Goal: Navigation & Orientation: Find specific page/section

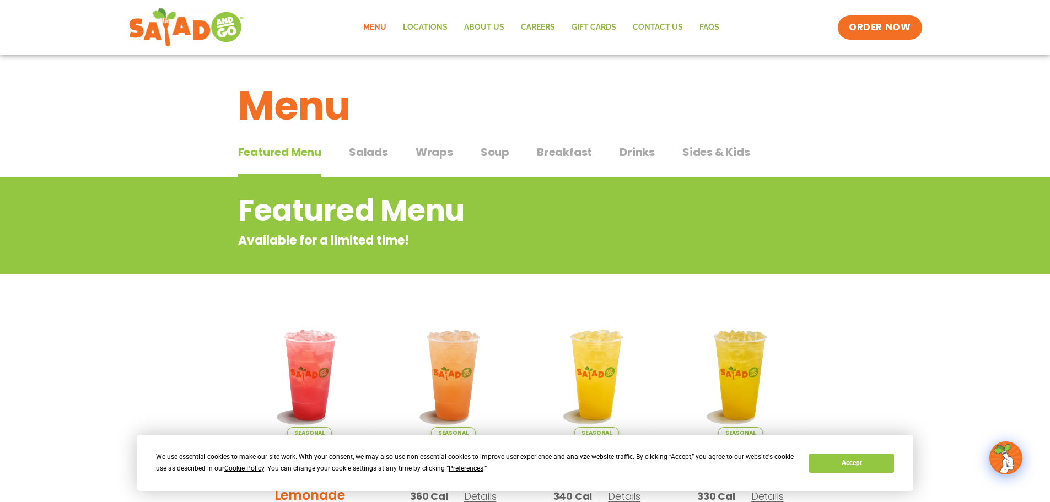
click at [380, 156] on span "Salads" at bounding box center [368, 152] width 39 height 17
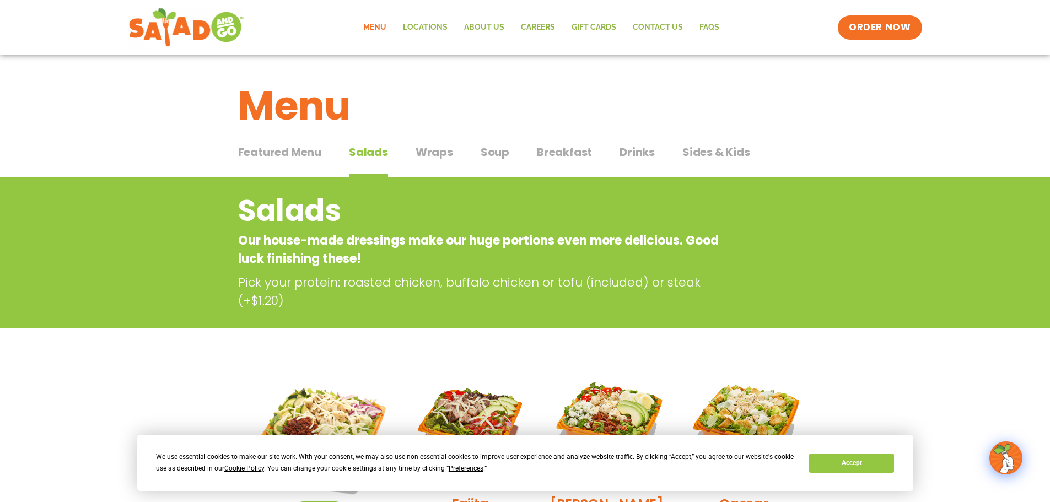
click at [437, 150] on span "Wraps" at bounding box center [433, 152] width 37 height 17
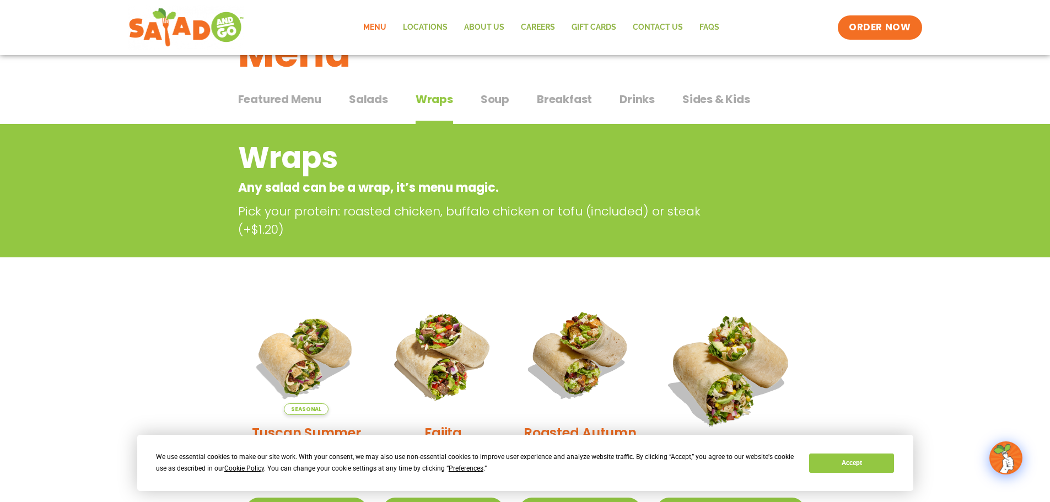
scroll to position [37, 0]
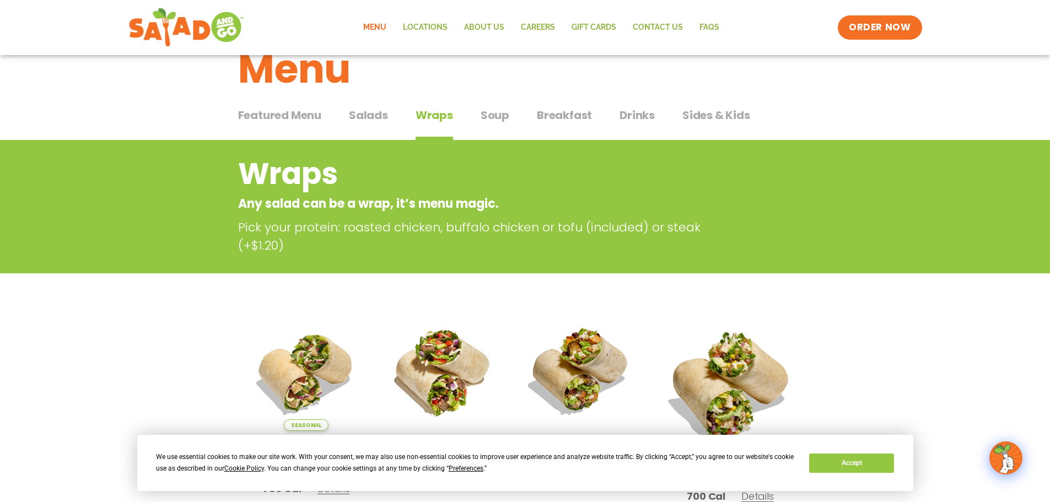
click at [493, 113] on span "Soup" at bounding box center [494, 115] width 29 height 17
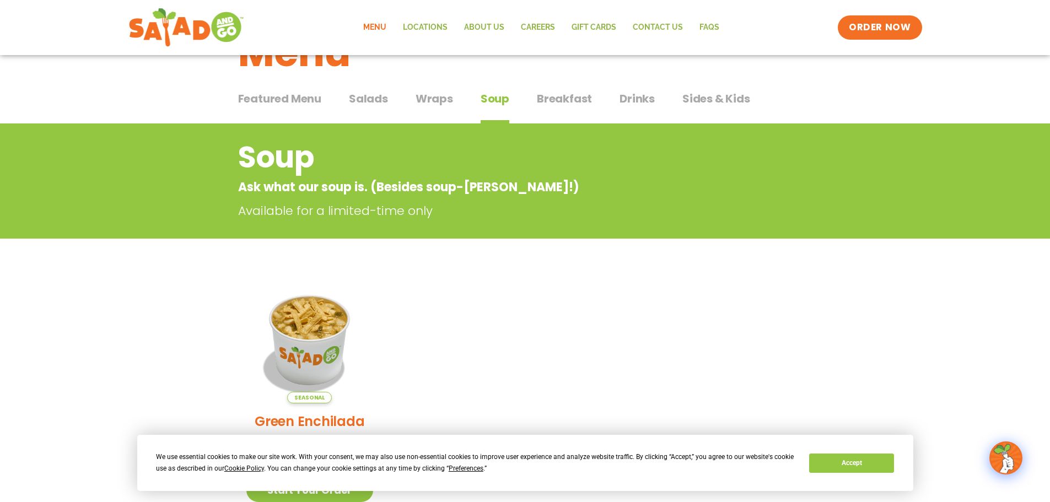
scroll to position [37, 0]
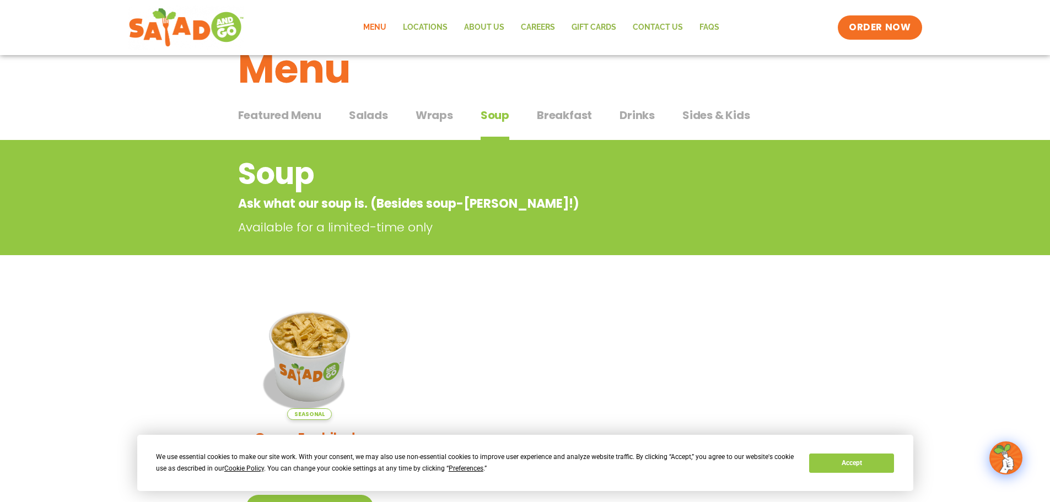
click at [568, 110] on span "Breakfast" at bounding box center [564, 115] width 55 height 17
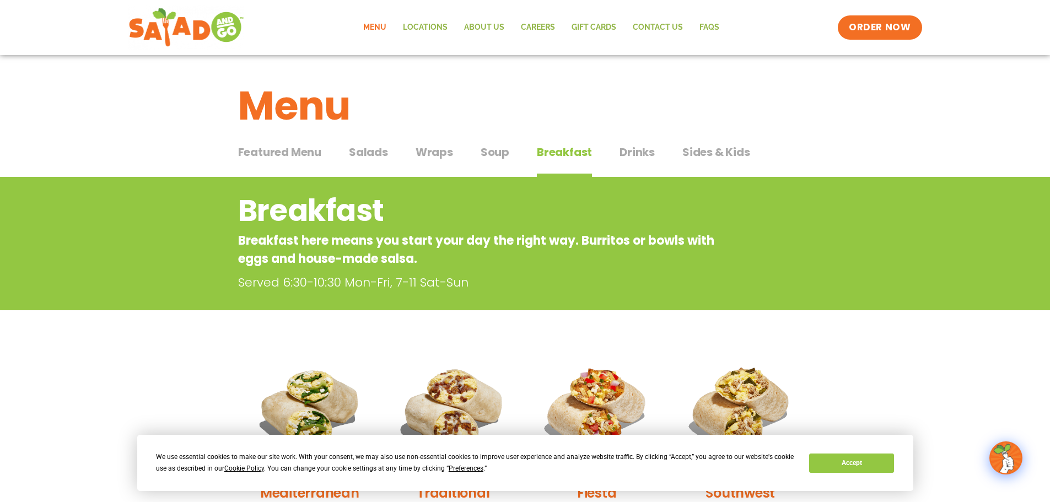
click at [619, 149] on span "Drinks" at bounding box center [636, 152] width 35 height 17
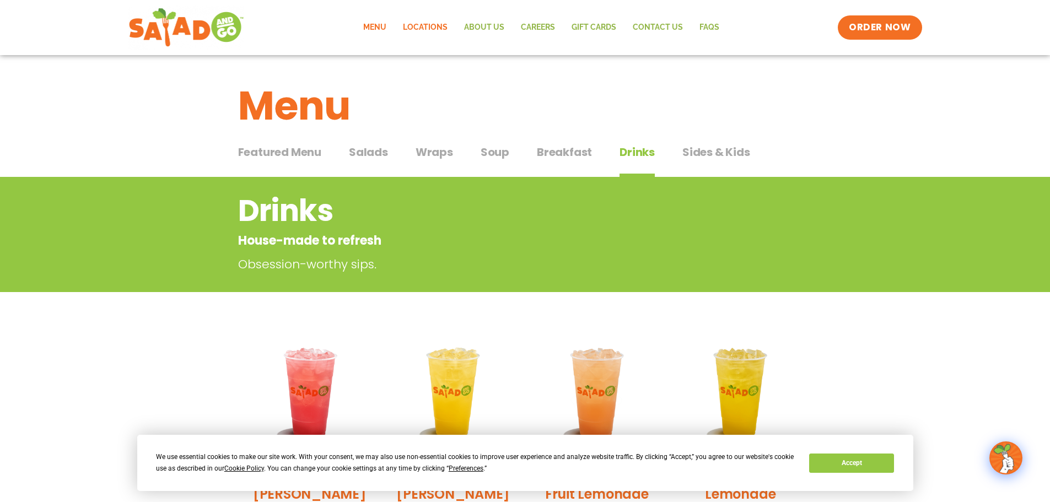
click at [440, 25] on link "Locations" at bounding box center [424, 27] width 61 height 25
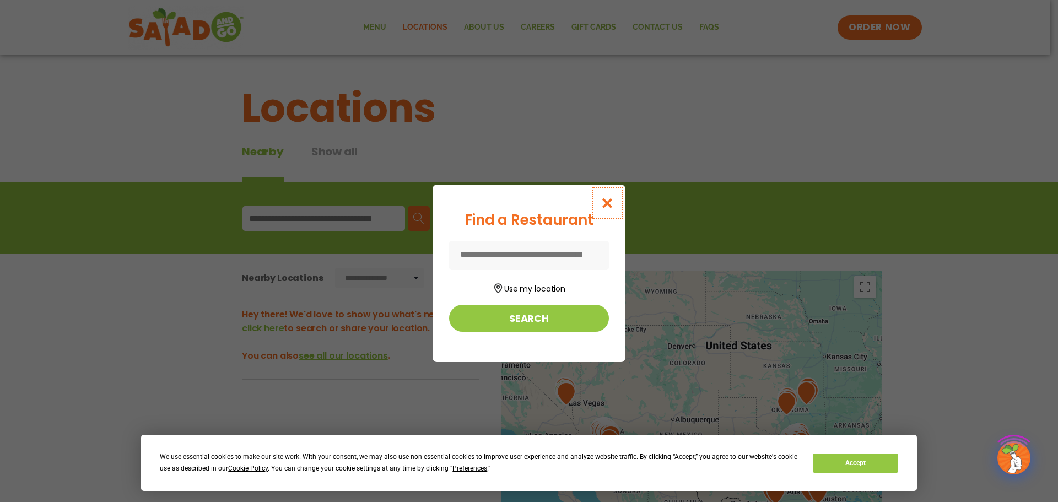
click at [609, 204] on icon "Close modal" at bounding box center [608, 203] width 14 height 12
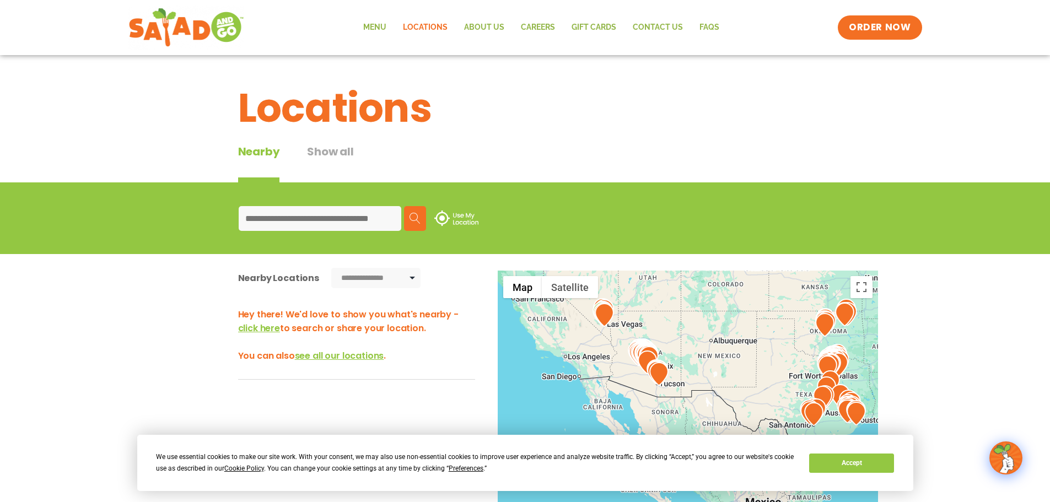
drag, startPoint x: 607, startPoint y: 367, endPoint x: 617, endPoint y: 316, distance: 51.5
click at [645, 305] on div at bounding box center [688, 453] width 380 height 365
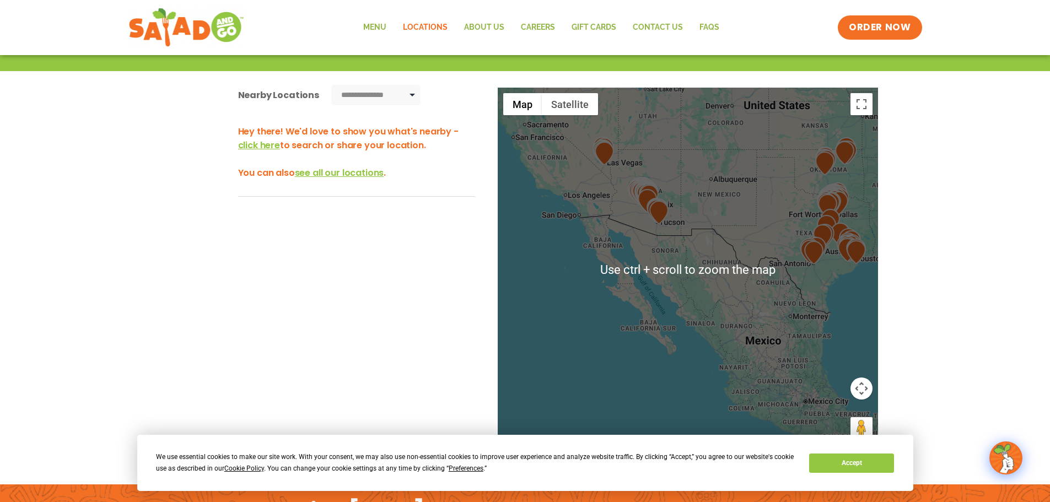
scroll to position [220, 0]
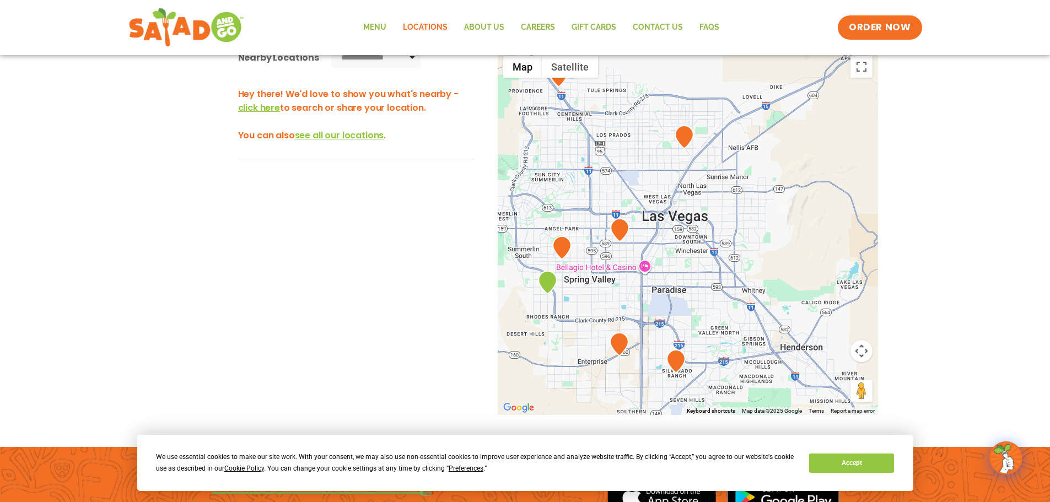
drag, startPoint x: 640, startPoint y: 176, endPoint x: 678, endPoint y: 204, distance: 47.7
click at [678, 204] on div at bounding box center [688, 232] width 380 height 365
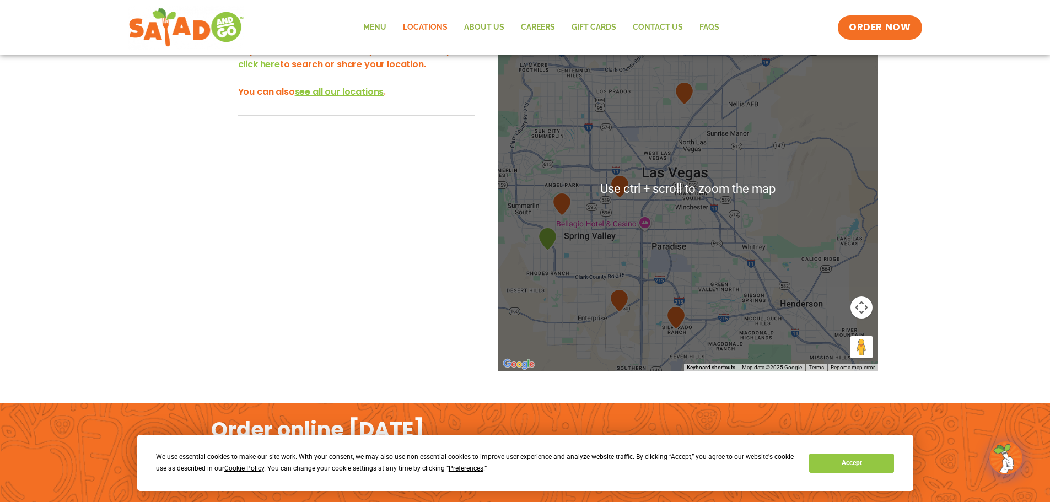
scroll to position [275, 0]
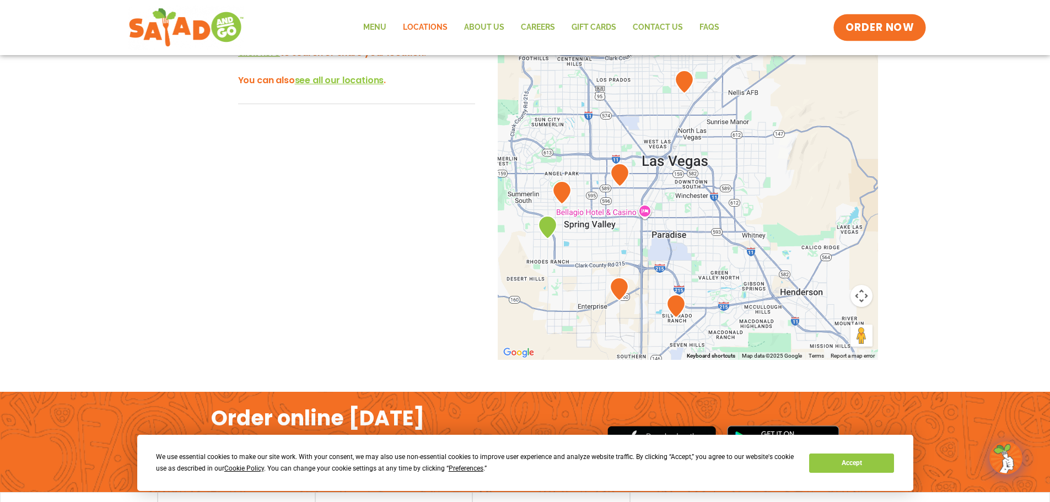
click at [880, 28] on span "ORDER NOW" at bounding box center [879, 27] width 68 height 14
